Goal: Task Accomplishment & Management: Use online tool/utility

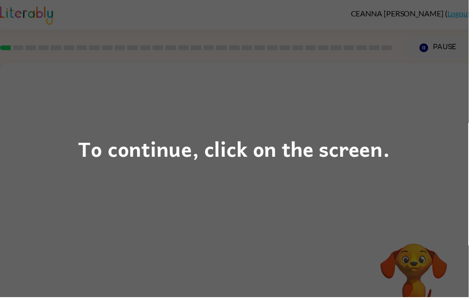
click at [382, 124] on div "To continue, click on the screen." at bounding box center [236, 150] width 473 height 300
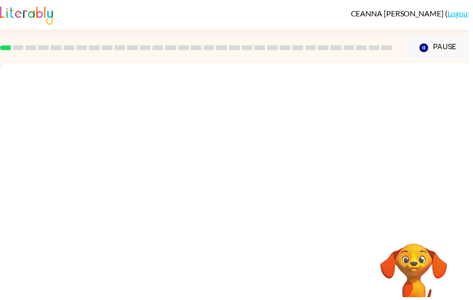
click at [384, 152] on div at bounding box center [239, 145] width 478 height 162
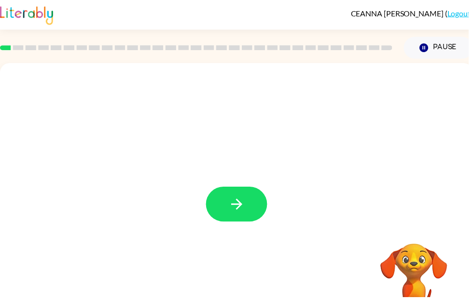
click at [250, 202] on button "button" at bounding box center [239, 206] width 62 height 35
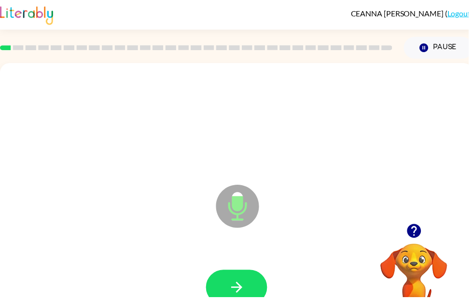
click at [247, 286] on icon "button" at bounding box center [239, 290] width 17 height 17
click at [257, 283] on button "button" at bounding box center [239, 290] width 62 height 35
click at [226, 279] on button "button" at bounding box center [239, 290] width 62 height 35
click at [223, 289] on button "button" at bounding box center [239, 290] width 62 height 35
click at [237, 294] on icon "button" at bounding box center [239, 290] width 17 height 17
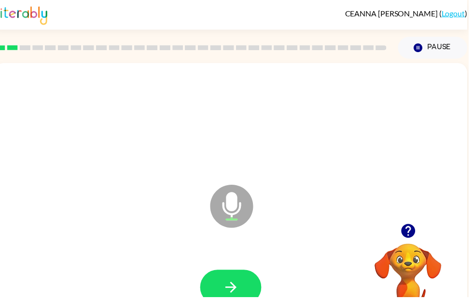
scroll to position [0, 6]
click at [234, 284] on icon "button" at bounding box center [233, 290] width 17 height 17
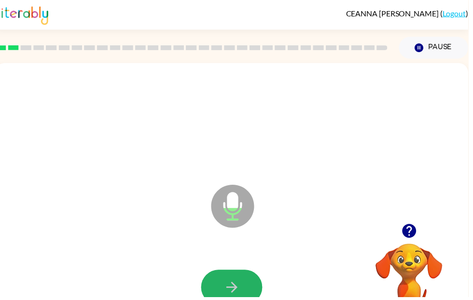
scroll to position [0, 4]
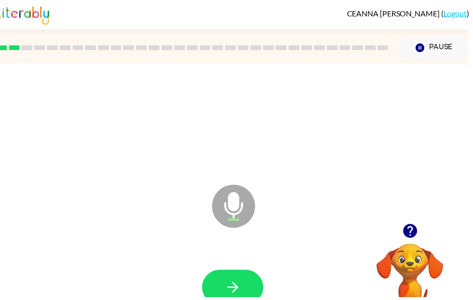
click at [254, 280] on button "button" at bounding box center [235, 290] width 62 height 35
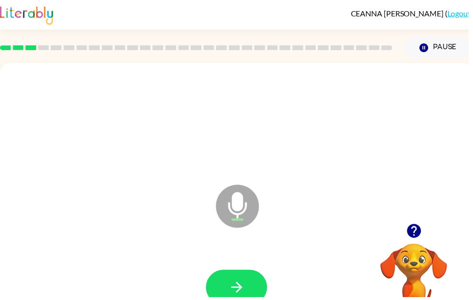
scroll to position [0, 0]
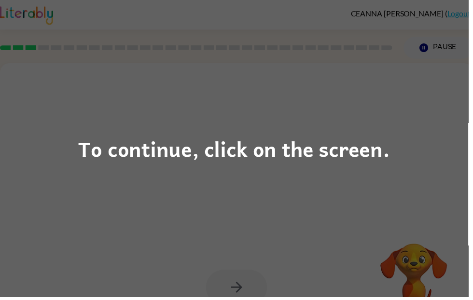
click at [322, 147] on div "To continue, click on the screen." at bounding box center [236, 150] width 315 height 33
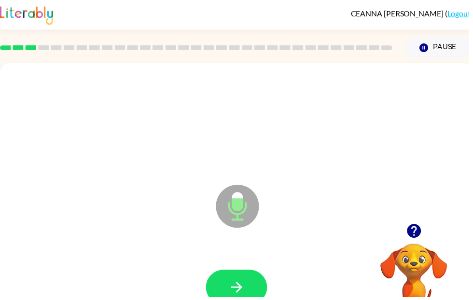
click at [241, 289] on icon "button" at bounding box center [238, 290] width 11 height 11
click at [252, 284] on button "button" at bounding box center [239, 290] width 62 height 35
click at [257, 288] on button "button" at bounding box center [239, 290] width 62 height 35
click at [251, 286] on button "button" at bounding box center [239, 290] width 62 height 35
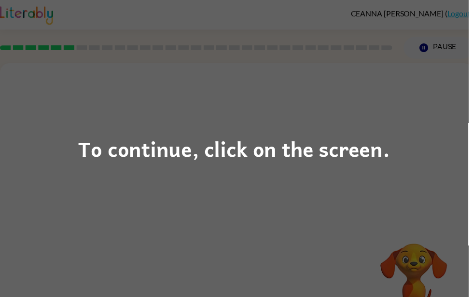
click at [222, 150] on div "To continue, click on the screen." at bounding box center [236, 150] width 315 height 33
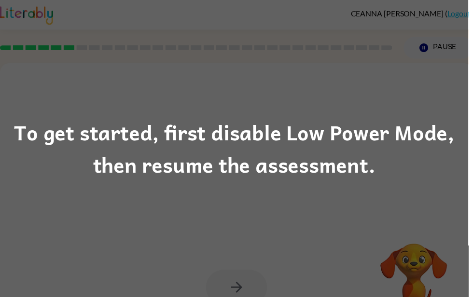
click at [314, 146] on div "To get started, first disable Low Power Mode, then resume the assessment." at bounding box center [236, 150] width 473 height 66
click at [302, 175] on div "To get started, first disable Low Power Mode, then resume the assessment." at bounding box center [236, 150] width 473 height 66
click at [314, 154] on div "To get started, first disable Low Power Mode, then resume the assessment." at bounding box center [236, 150] width 473 height 66
click at [323, 157] on div "To get started, first disable Low Power Mode, then resume the assessment." at bounding box center [236, 150] width 473 height 66
click at [430, 148] on div "To get started, first disable Low Power Mode, then resume the assessment." at bounding box center [236, 150] width 473 height 66
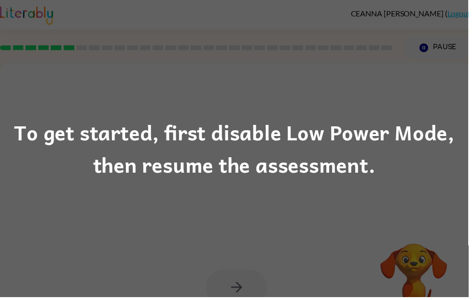
click at [430, 147] on div "To get started, first disable Low Power Mode, then resume the assessment." at bounding box center [236, 150] width 473 height 66
click at [118, 180] on div "To get started, first disable Low Power Mode, then resume the assessment." at bounding box center [236, 150] width 473 height 66
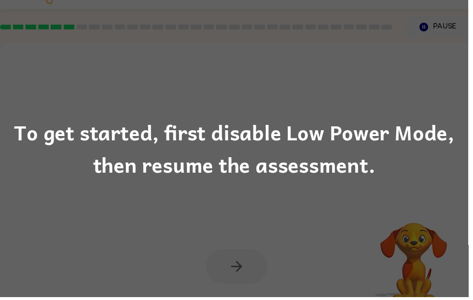
scroll to position [21, 0]
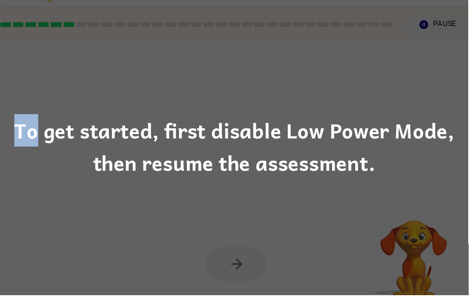
click at [473, 295] on div "To get started, first disable Low Power Mode, then resume the assessment." at bounding box center [236, 150] width 473 height 300
click at [0, 106] on div "To get started, first disable Low Power Mode, then resume the assessment." at bounding box center [236, 150] width 473 height 300
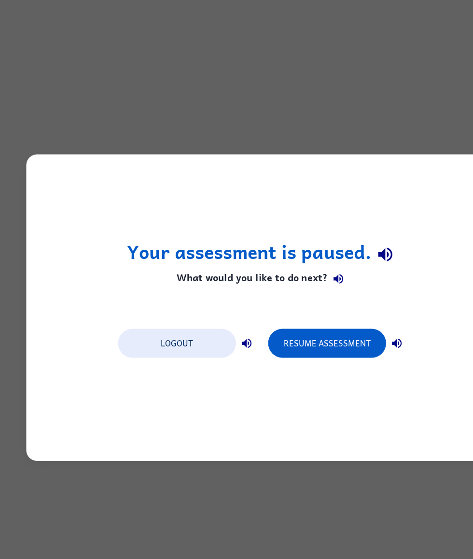
click at [291, 300] on button "Resume Assessment" at bounding box center [294, 311] width 106 height 26
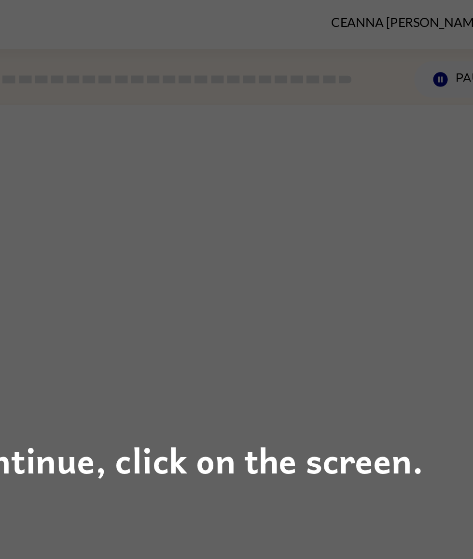
click at [170, 283] on div "To continue, click on the screen." at bounding box center [236, 279] width 315 height 33
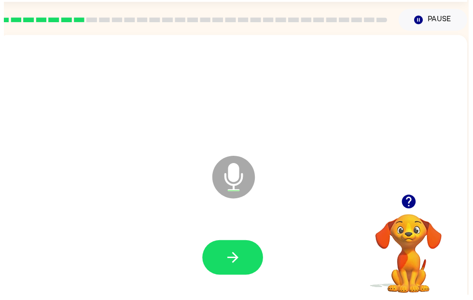
scroll to position [32, 0]
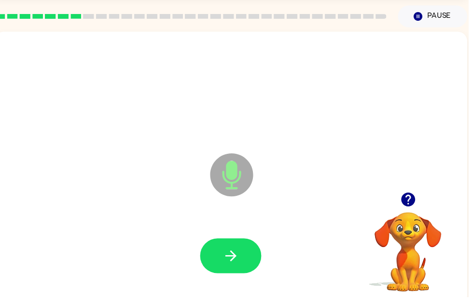
click at [237, 256] on icon "button" at bounding box center [233, 258] width 17 height 17
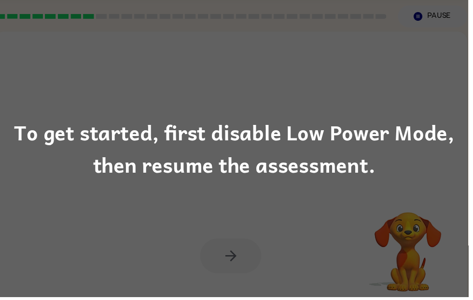
click at [405, 152] on div "To get started, first disable Low Power Mode, then resume the assessment." at bounding box center [236, 150] width 473 height 66
click at [404, 151] on div "To get started, first disable Low Power Mode, then resume the assessment." at bounding box center [236, 150] width 473 height 66
click at [421, 129] on div "To get started, first disable Low Power Mode, then resume the assessment." at bounding box center [236, 150] width 473 height 66
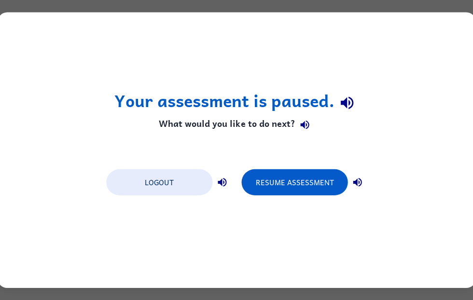
click at [245, 197] on div "Logout Resume Assessment" at bounding box center [236, 181] width 270 height 37
click at [241, 190] on div "Logout Resume Assessment" at bounding box center [236, 181] width 270 height 37
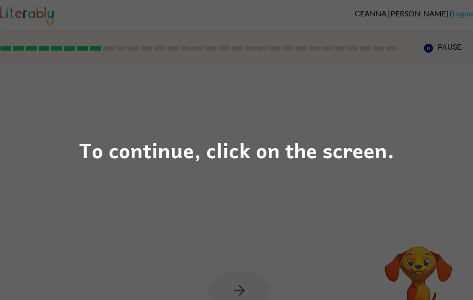
click at [415, 152] on div "To continue, click on the screen." at bounding box center [236, 150] width 473 height 300
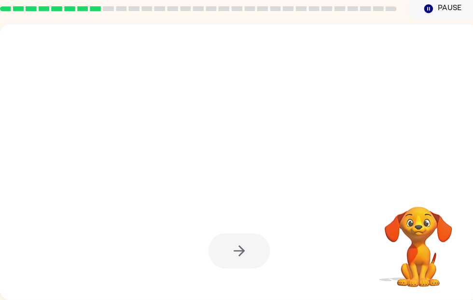
scroll to position [39, 0]
click at [417, 234] on video "Your browser must support playing .mp4 files to use Literably. Please try using…" at bounding box center [418, 240] width 97 height 97
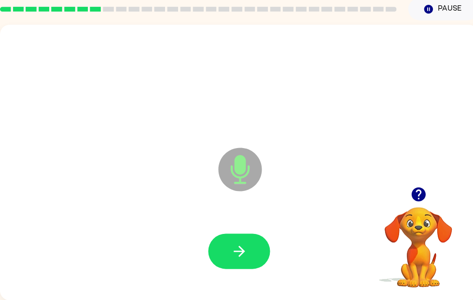
click at [259, 242] on button "button" at bounding box center [239, 251] width 62 height 35
click at [239, 259] on icon "button" at bounding box center [239, 251] width 17 height 17
click at [218, 251] on button "button" at bounding box center [239, 251] width 62 height 35
click at [237, 240] on button "button" at bounding box center [239, 251] width 62 height 35
click at [222, 238] on button "button" at bounding box center [239, 251] width 62 height 35
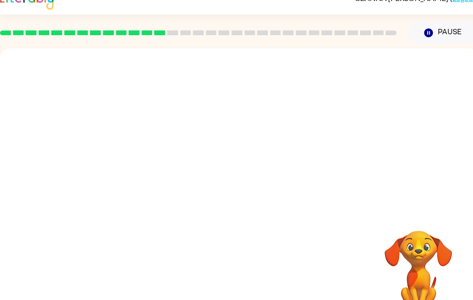
scroll to position [16, 0]
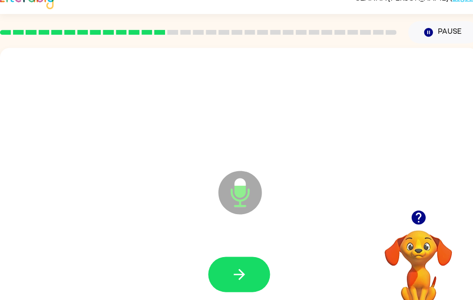
click at [218, 279] on button "button" at bounding box center [239, 274] width 62 height 35
click at [232, 271] on icon "button" at bounding box center [239, 274] width 17 height 17
click at [258, 291] on button "button" at bounding box center [239, 274] width 62 height 35
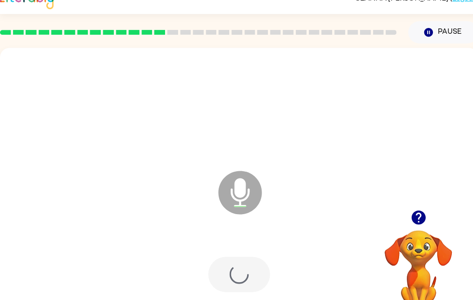
click at [239, 275] on div at bounding box center [239, 274] width 62 height 35
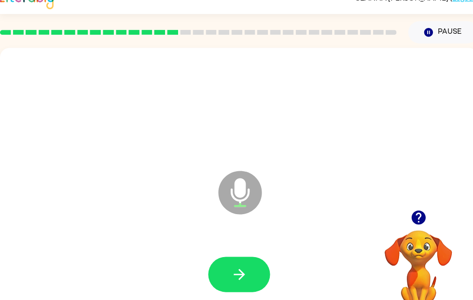
click at [216, 283] on button "button" at bounding box center [239, 274] width 62 height 35
click at [228, 272] on button "button" at bounding box center [239, 274] width 62 height 35
click at [229, 269] on button "button" at bounding box center [239, 274] width 62 height 35
click at [255, 277] on button "button" at bounding box center [239, 274] width 62 height 35
click at [226, 267] on button "button" at bounding box center [239, 274] width 62 height 35
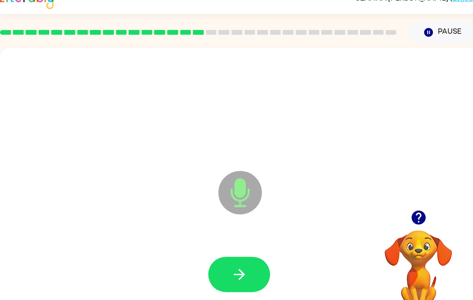
click at [248, 297] on div at bounding box center [239, 274] width 459 height 79
click at [241, 277] on icon "button" at bounding box center [239, 274] width 17 height 17
click at [262, 270] on button "button" at bounding box center [239, 274] width 62 height 35
click at [223, 273] on button "button" at bounding box center [239, 274] width 62 height 35
click at [220, 279] on button "button" at bounding box center [239, 274] width 62 height 35
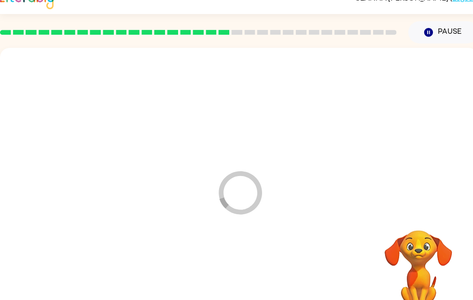
click at [204, 256] on div at bounding box center [239, 274] width 459 height 79
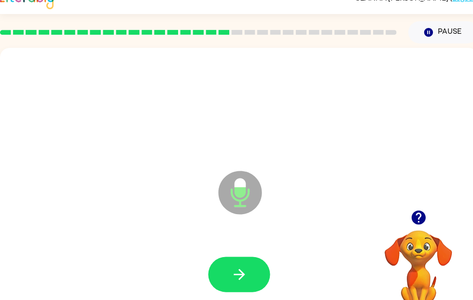
click at [232, 280] on icon "button" at bounding box center [239, 274] width 17 height 17
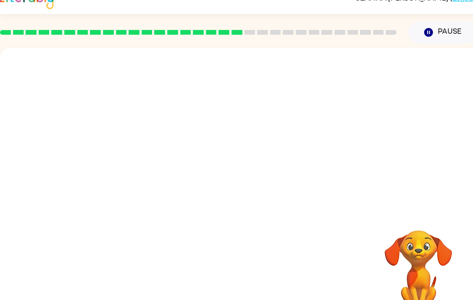
click at [250, 33] on rect at bounding box center [249, 32] width 11 height 5
click at [278, 42] on div at bounding box center [198, 32] width 408 height 34
click at [295, 36] on div at bounding box center [198, 32] width 408 height 34
click at [260, 38] on div at bounding box center [198, 32] width 408 height 34
click at [88, 290] on div "Your browser must support playing .mp4 files to use Literably. Please try using…" at bounding box center [239, 186] width 478 height 276
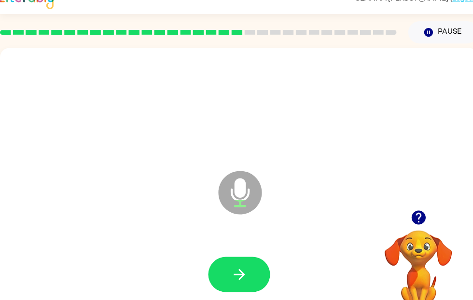
click at [259, 257] on div at bounding box center [239, 274] width 62 height 35
click at [231, 270] on icon "button" at bounding box center [239, 274] width 17 height 17
click at [225, 272] on button "button" at bounding box center [239, 274] width 62 height 35
click at [241, 270] on icon "button" at bounding box center [239, 274] width 17 height 17
click at [427, 278] on video "Your browser must support playing .mp4 files to use Literably. Please try using…" at bounding box center [418, 263] width 97 height 97
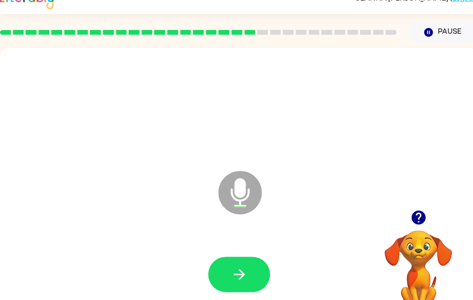
click at [258, 263] on button "button" at bounding box center [239, 274] width 62 height 35
click at [269, 274] on button "button" at bounding box center [239, 274] width 62 height 35
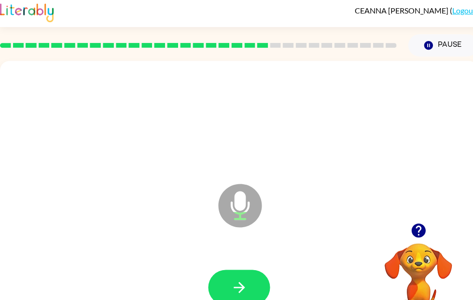
scroll to position [0, 0]
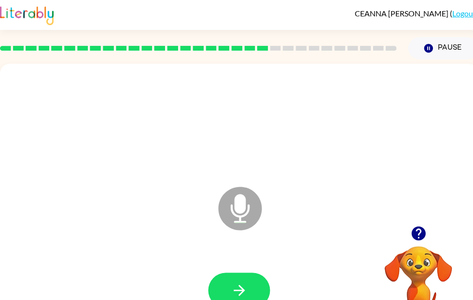
click at [253, 284] on button "button" at bounding box center [239, 290] width 62 height 35
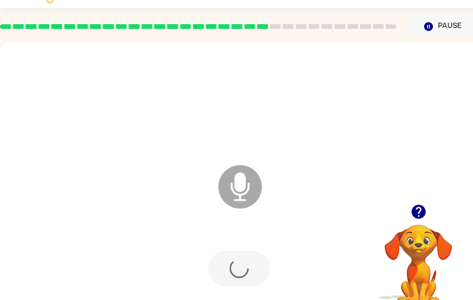
scroll to position [40, 0]
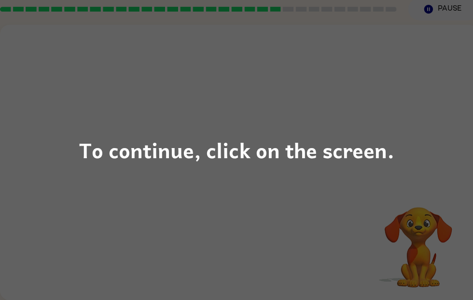
click at [335, 157] on div "To continue, click on the screen." at bounding box center [236, 150] width 315 height 33
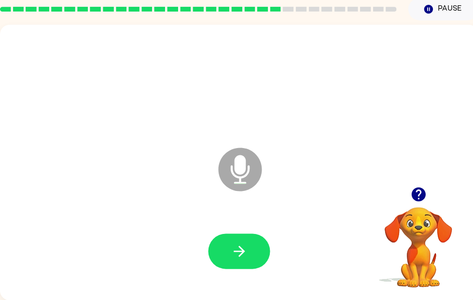
click at [223, 245] on button "button" at bounding box center [239, 251] width 62 height 35
click at [262, 250] on button "button" at bounding box center [239, 251] width 62 height 35
click at [216, 247] on button "button" at bounding box center [239, 251] width 62 height 35
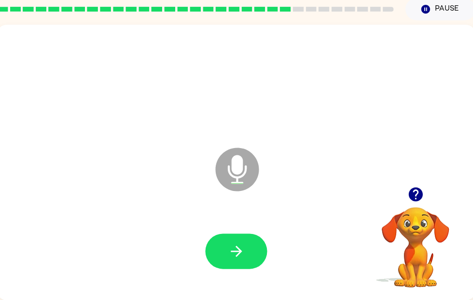
click at [260, 249] on button "button" at bounding box center [236, 251] width 62 height 35
click at [225, 239] on button "button" at bounding box center [236, 251] width 62 height 35
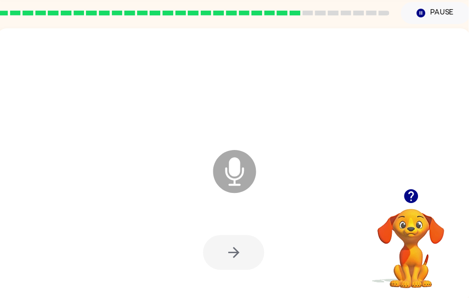
scroll to position [35, 0]
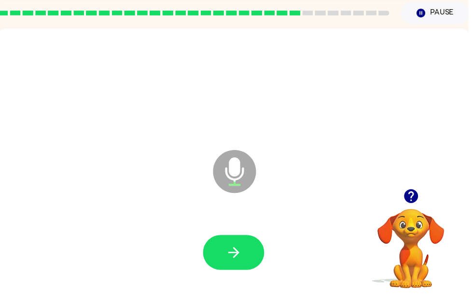
click at [242, 254] on icon "button" at bounding box center [236, 255] width 17 height 17
click at [242, 263] on icon "button" at bounding box center [236, 255] width 17 height 17
click at [259, 263] on button "button" at bounding box center [236, 254] width 62 height 35
click at [232, 260] on icon "button" at bounding box center [236, 255] width 17 height 17
click at [234, 280] on div at bounding box center [236, 255] width 459 height 79
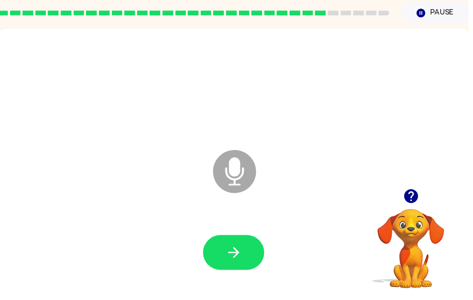
click at [234, 255] on icon "button" at bounding box center [235, 255] width 11 height 11
click at [231, 249] on icon "button" at bounding box center [236, 255] width 17 height 17
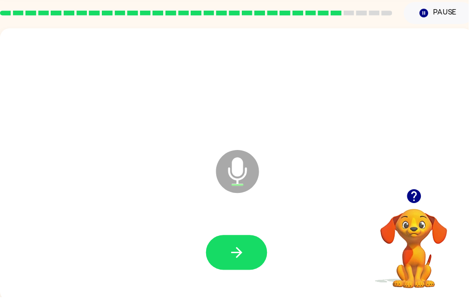
scroll to position [36, 0]
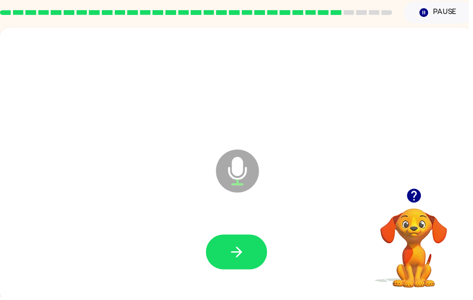
click at [243, 256] on icon "button" at bounding box center [238, 254] width 11 height 11
click at [234, 261] on icon "button" at bounding box center [239, 254] width 17 height 17
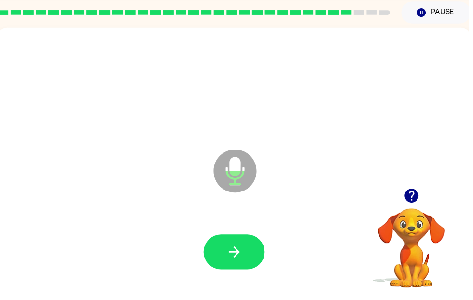
scroll to position [0, 2]
click at [239, 256] on icon "button" at bounding box center [236, 254] width 11 height 11
click at [235, 259] on icon "button" at bounding box center [236, 254] width 17 height 17
click at [254, 263] on button "button" at bounding box center [237, 254] width 62 height 35
click at [258, 263] on button "button" at bounding box center [237, 254] width 62 height 35
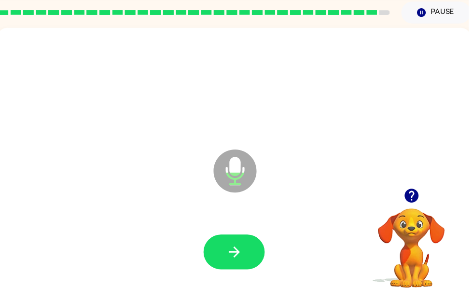
click at [248, 248] on button "button" at bounding box center [237, 254] width 62 height 35
click at [227, 267] on button "button" at bounding box center [237, 254] width 62 height 35
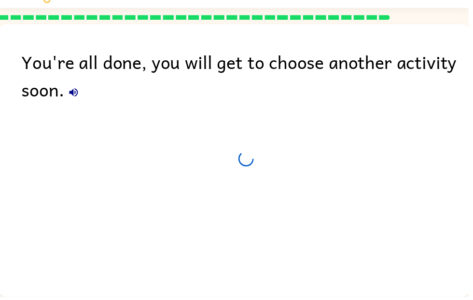
scroll to position [32, 0]
